Goal: Task Accomplishment & Management: Use online tool/utility

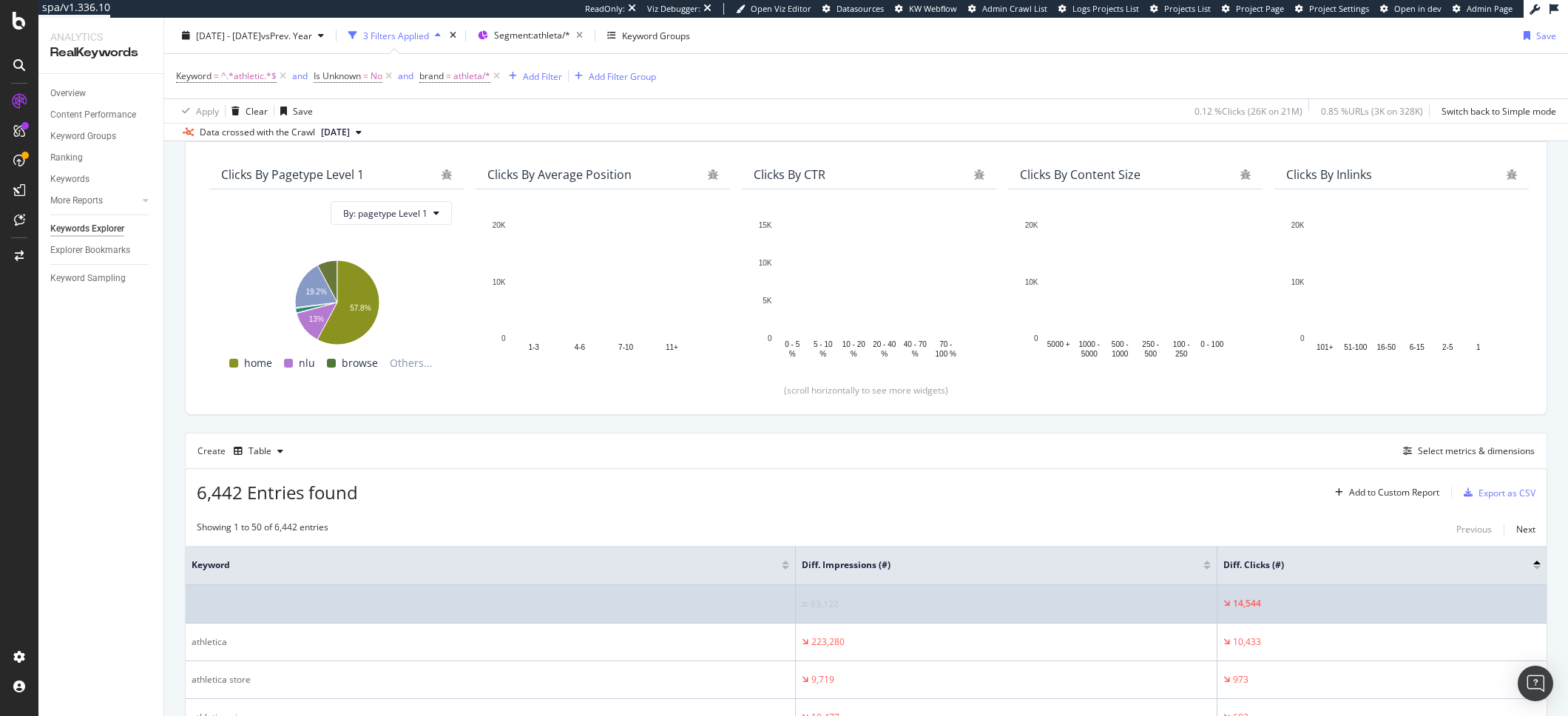
scroll to position [235, 0]
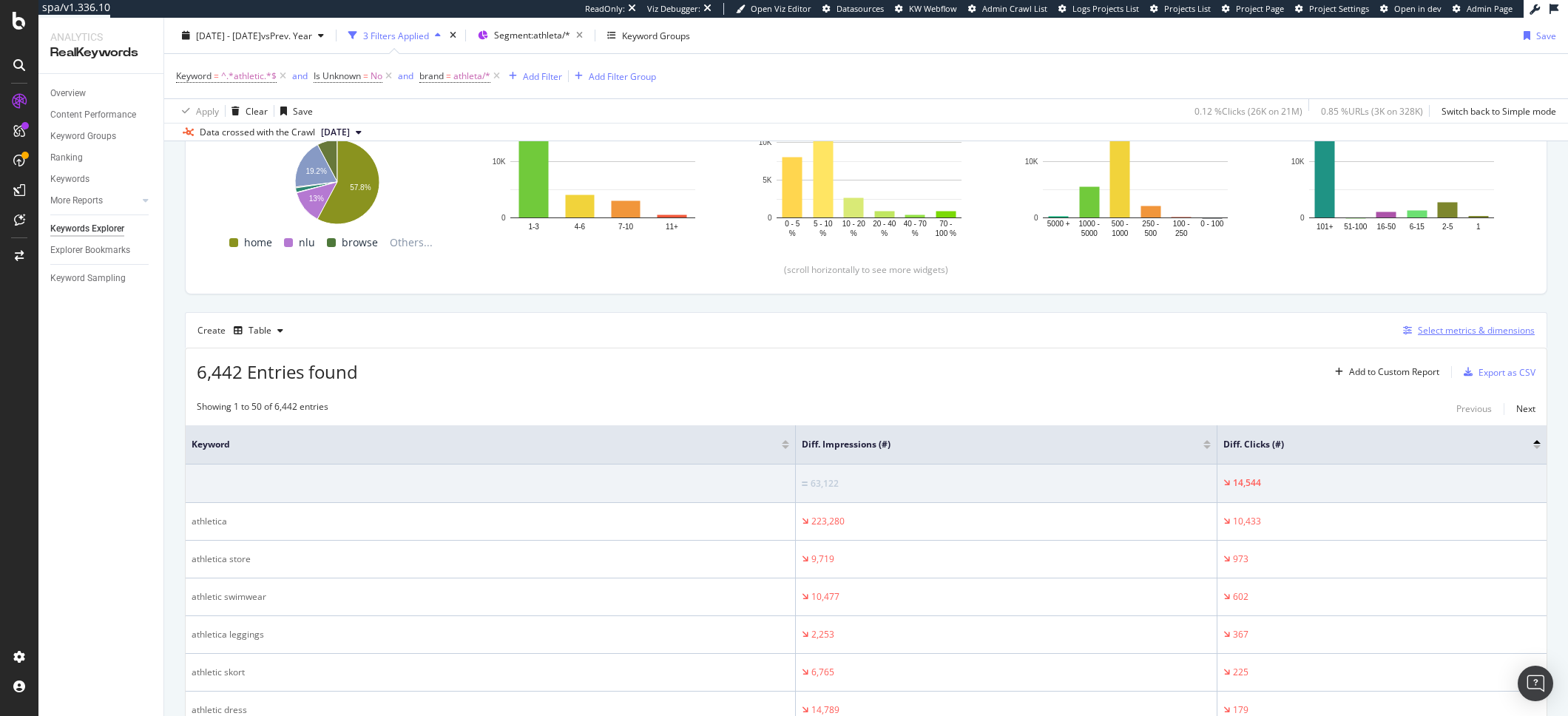
click at [1397, 336] on div "Select metrics & dimensions" at bounding box center [1466, 331] width 138 height 16
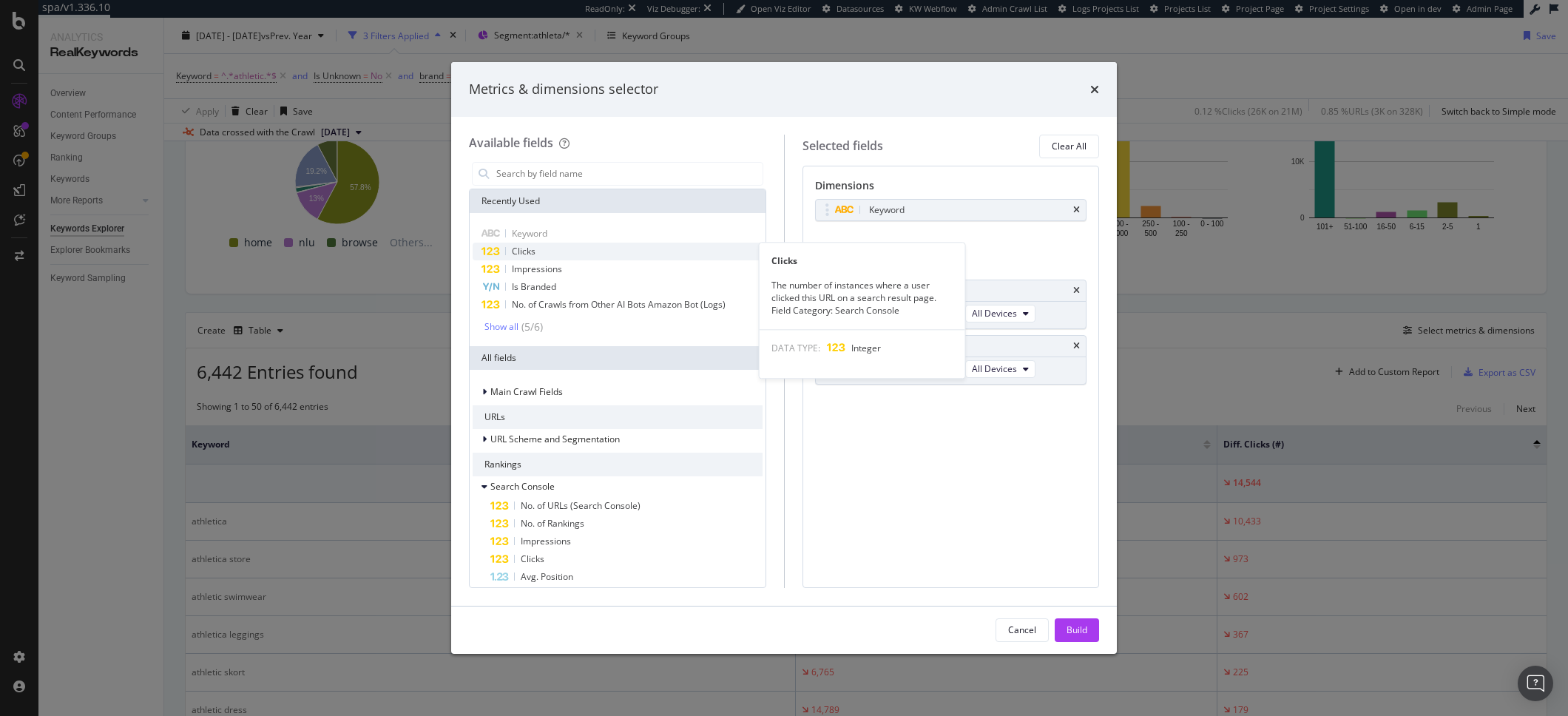
click at [532, 248] on span "Clicks" at bounding box center [523, 251] width 24 height 12
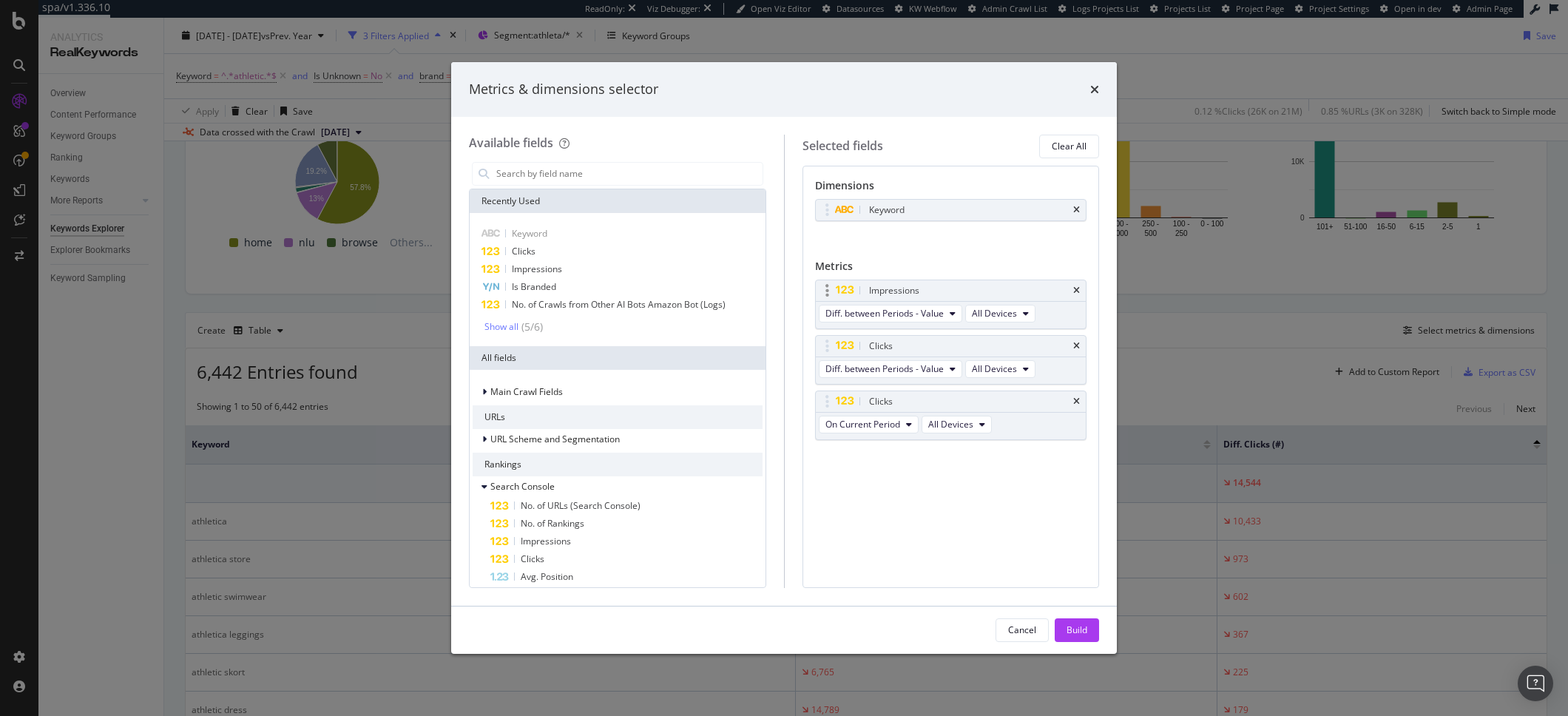
click at [1074, 284] on div "Impressions" at bounding box center [951, 291] width 271 height 21
click at [1078, 289] on icon "times" at bounding box center [1076, 291] width 7 height 9
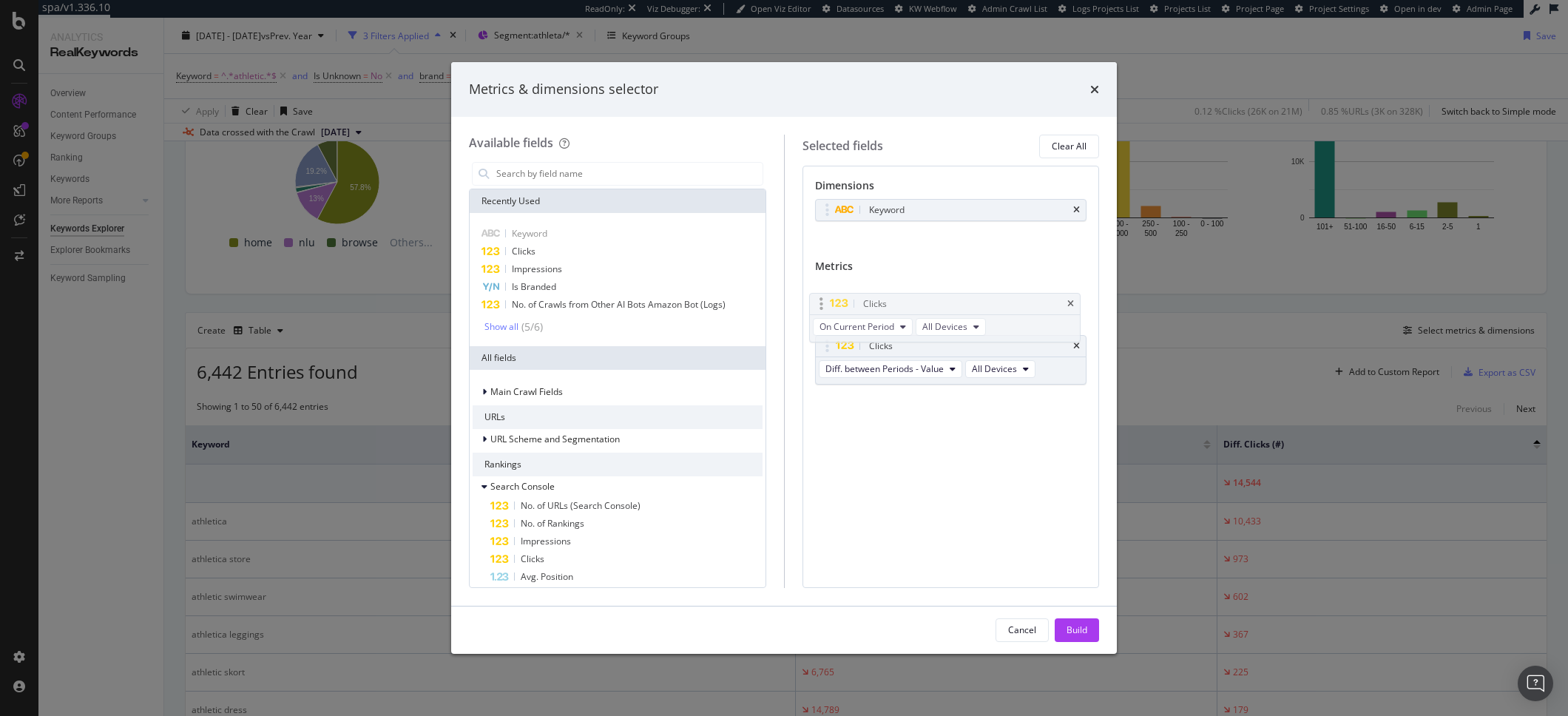
drag, startPoint x: 845, startPoint y: 348, endPoint x: 839, endPoint y: 305, distance: 43.4
click at [839, 305] on body "spa/v1.336.10 ReadOnly: Viz Debugger: Open Viz Editor Datasources KW Webflow Ad…" at bounding box center [784, 358] width 1568 height 716
click at [1083, 630] on div "Build" at bounding box center [1076, 630] width 21 height 12
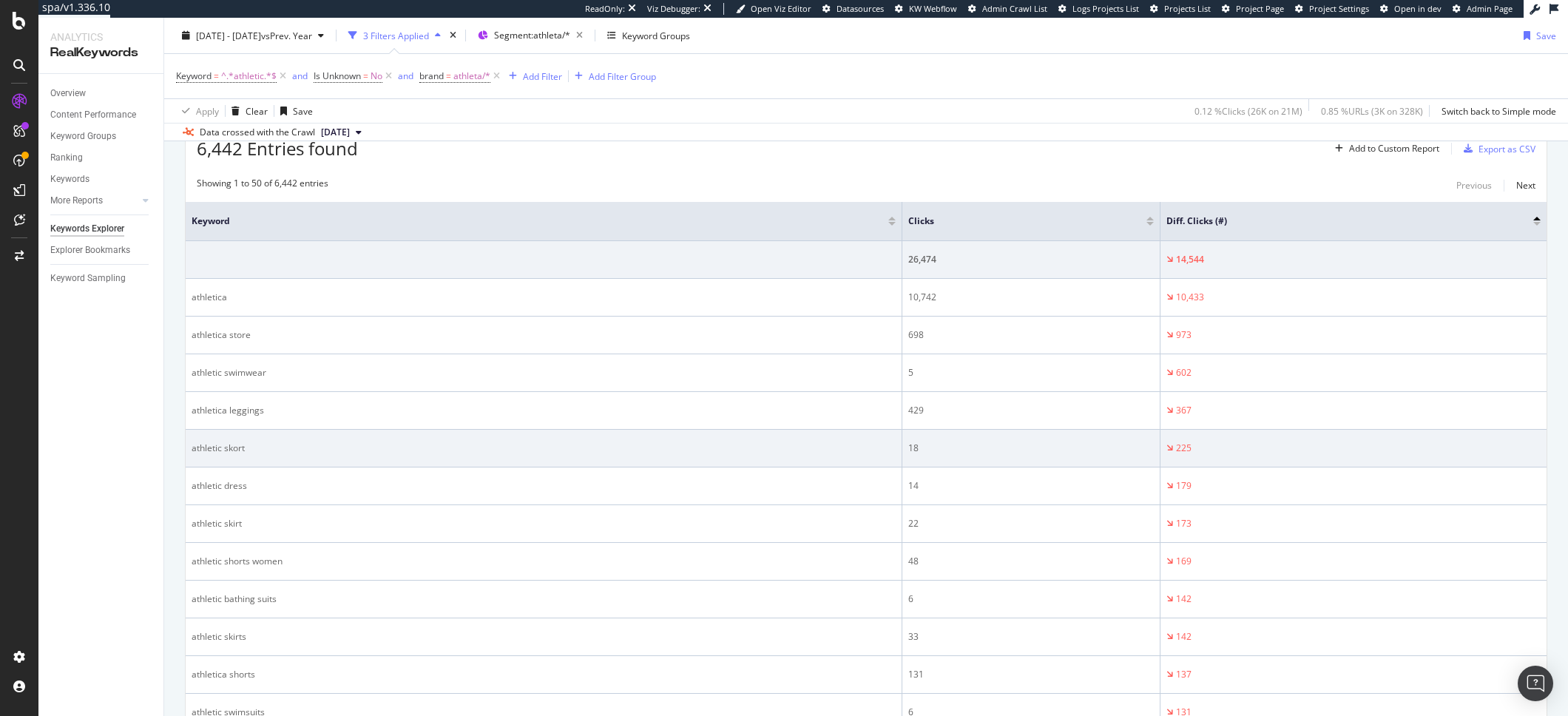
scroll to position [455, 0]
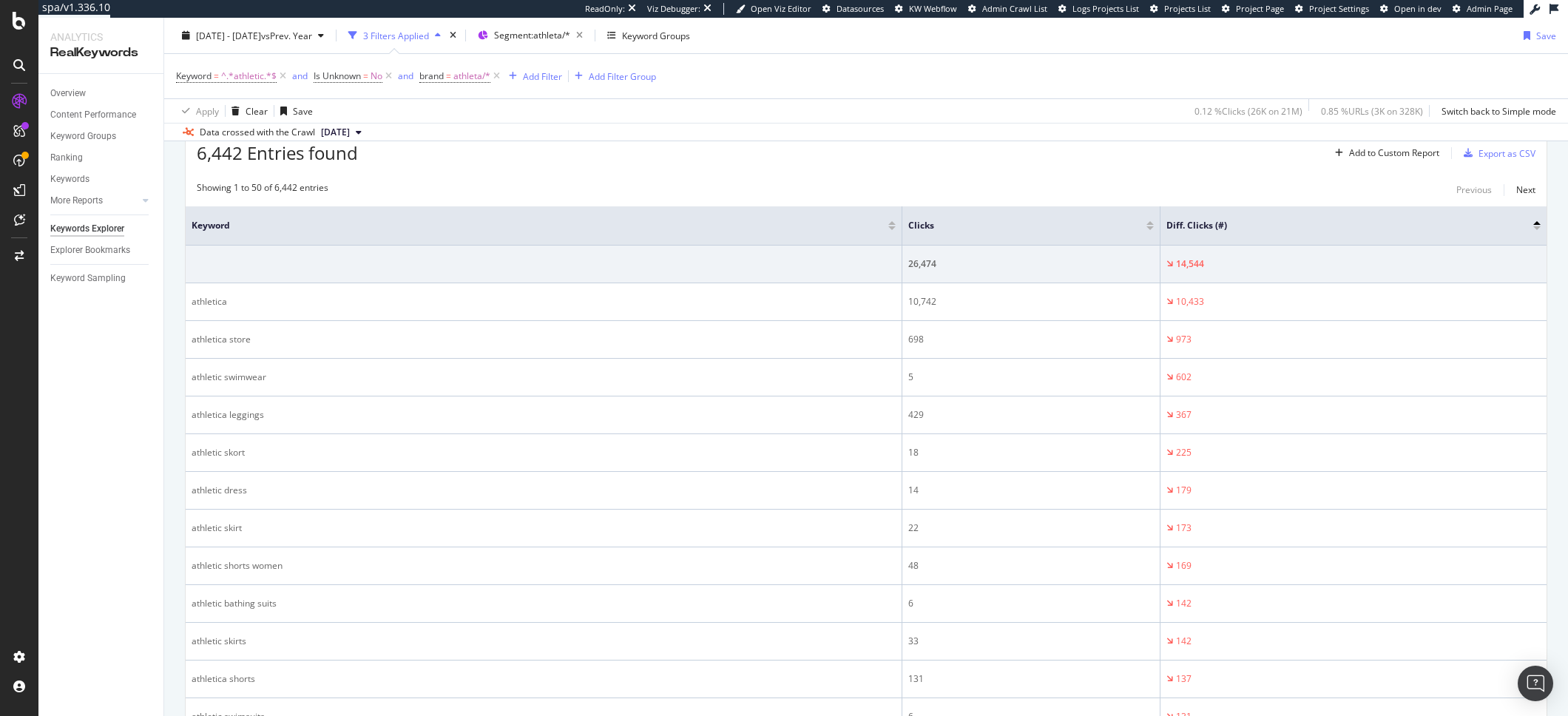
click at [1533, 228] on div at bounding box center [1537, 228] width 8 height 4
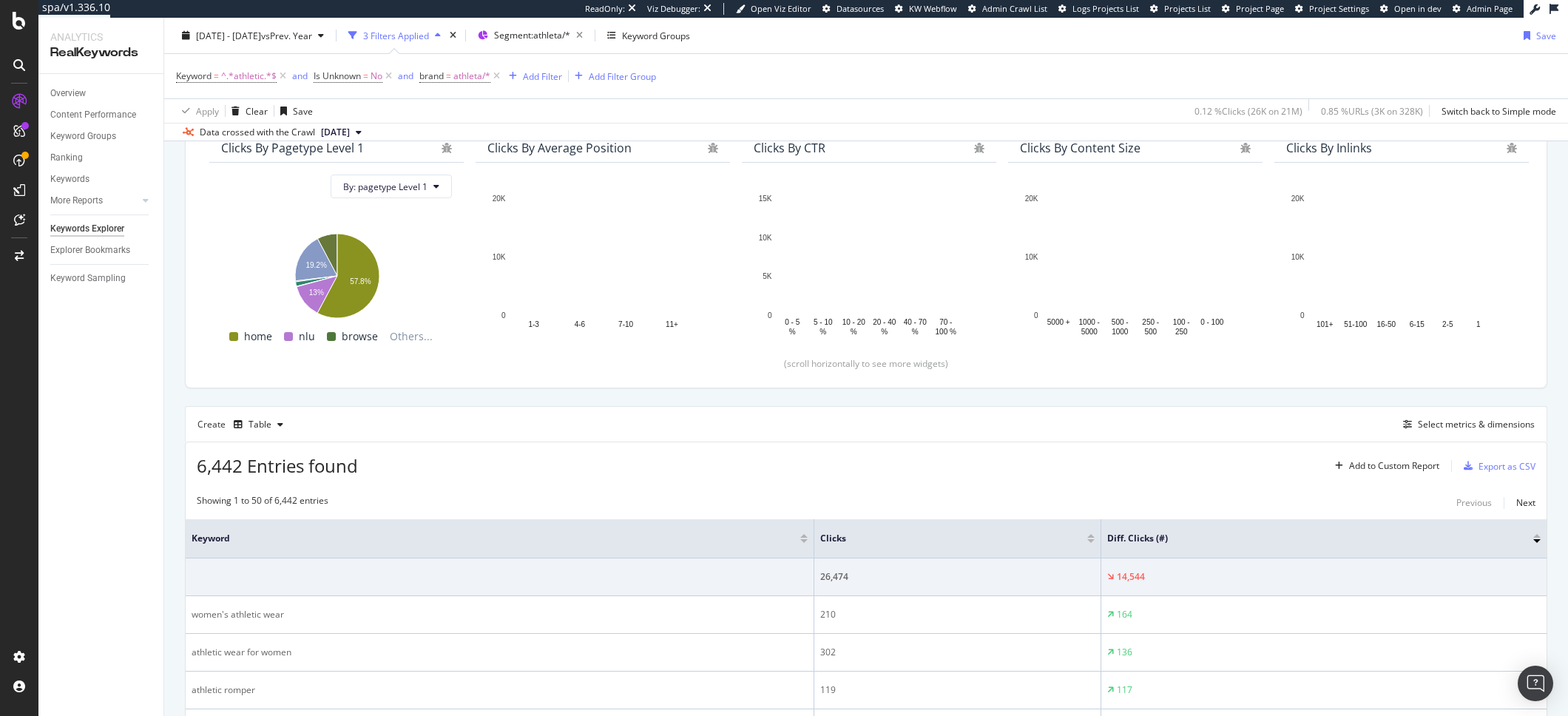
scroll to position [455, 0]
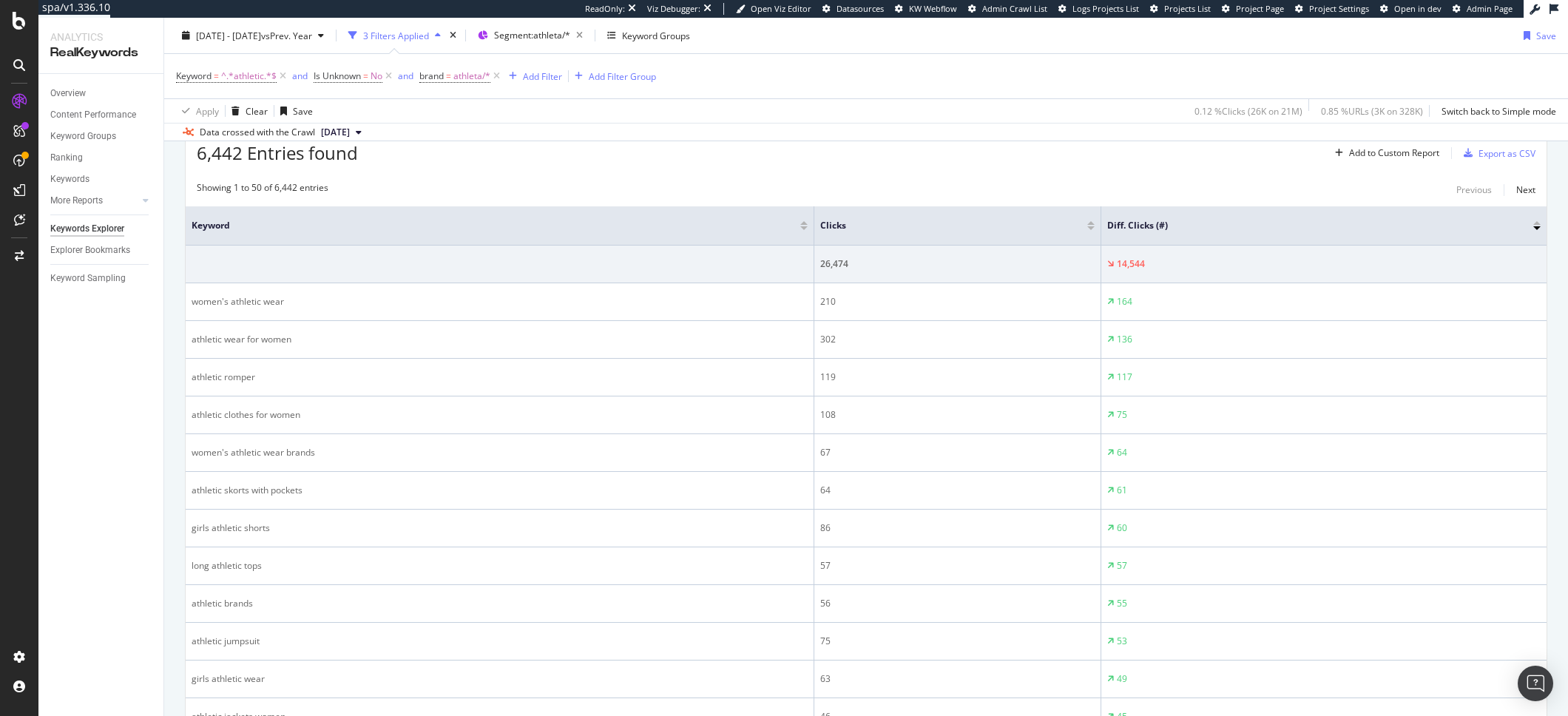
click at [1533, 222] on div at bounding box center [1537, 223] width 8 height 4
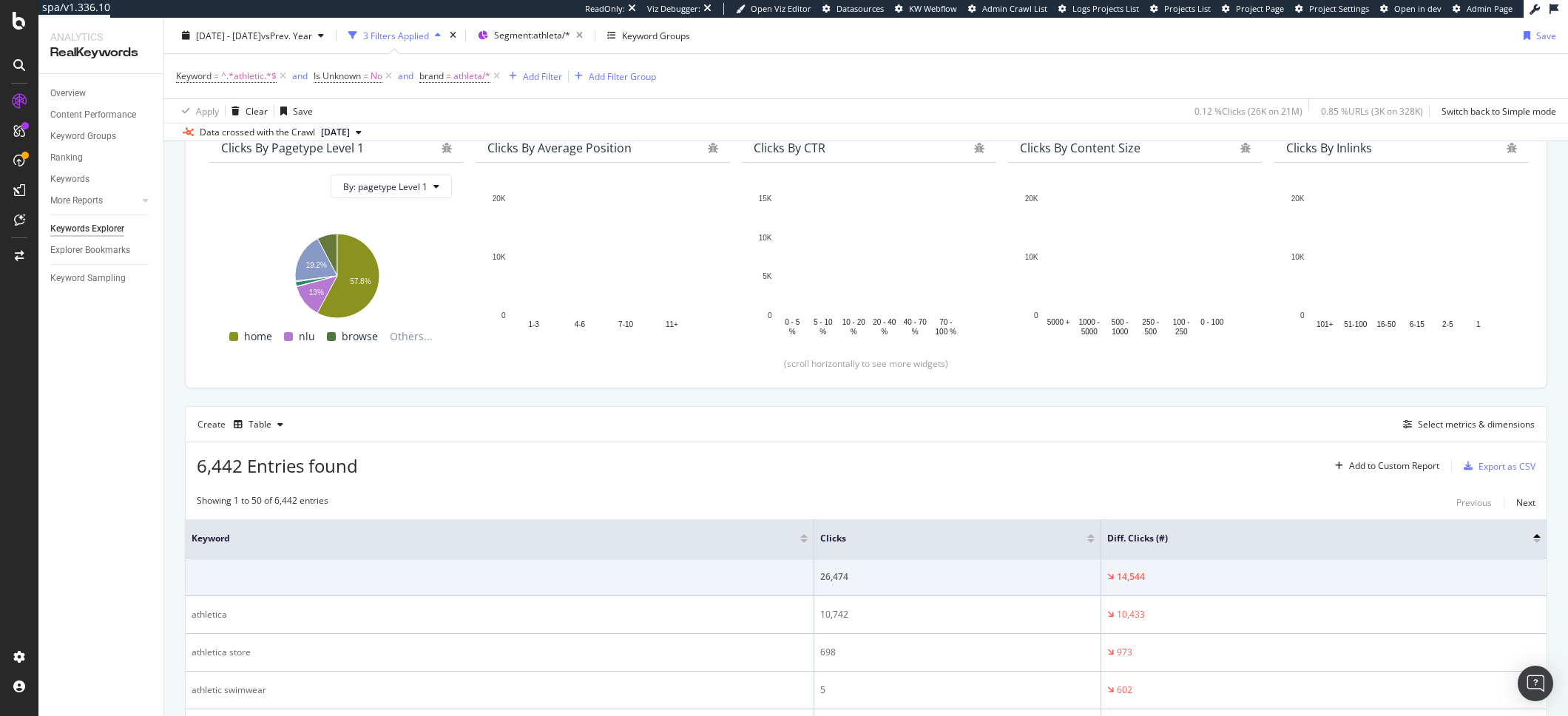
scroll to position [455, 0]
